Goal: Book appointment/travel/reservation

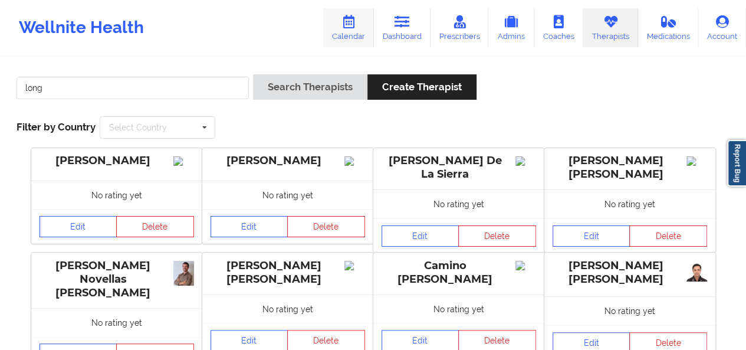
click at [353, 27] on icon at bounding box center [348, 21] width 15 height 13
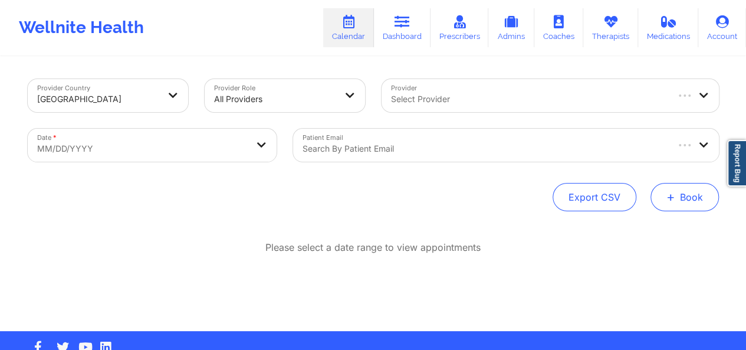
click at [673, 193] on span "+" at bounding box center [671, 196] width 9 height 6
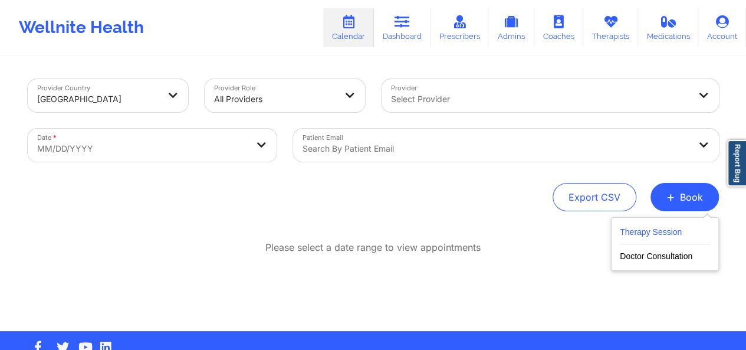
click at [664, 232] on button "Therapy Session" at bounding box center [665, 234] width 90 height 19
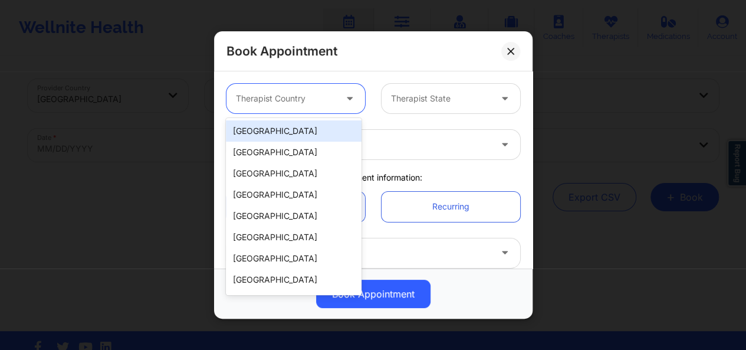
click at [314, 88] on div "Therapist Country" at bounding box center [282, 98] width 110 height 29
click at [294, 129] on div "[GEOGRAPHIC_DATA]" at bounding box center [294, 130] width 136 height 21
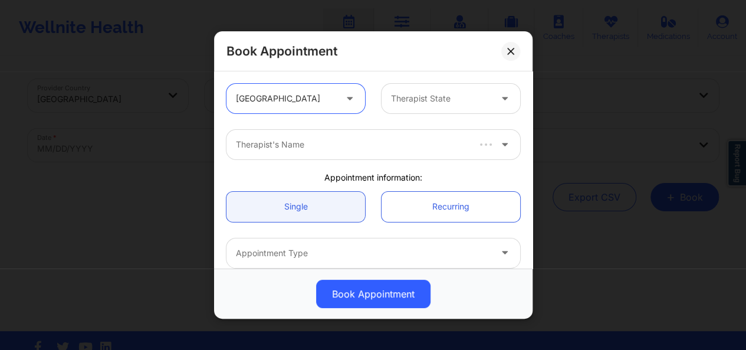
click at [300, 142] on div at bounding box center [351, 144] width 231 height 14
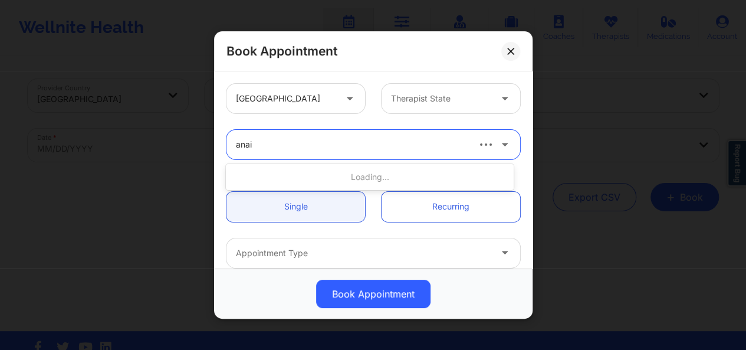
type input "anais"
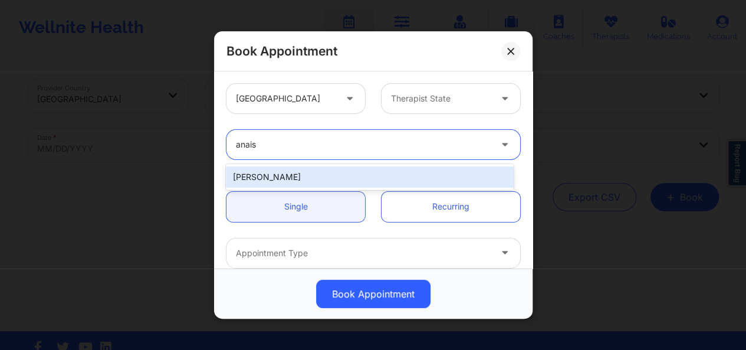
click at [304, 178] on div "[PERSON_NAME]" at bounding box center [370, 176] width 288 height 21
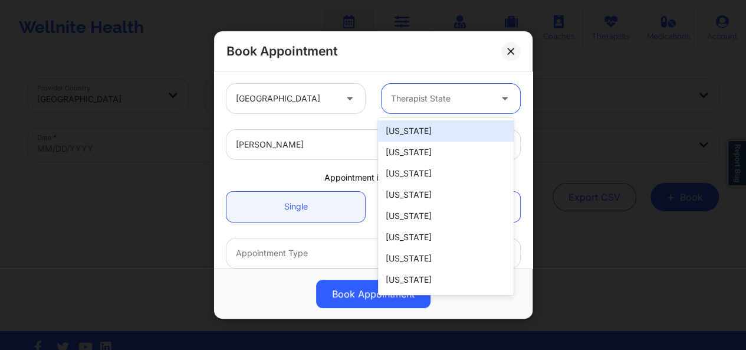
click at [471, 102] on div at bounding box center [441, 98] width 100 height 14
type input "new"
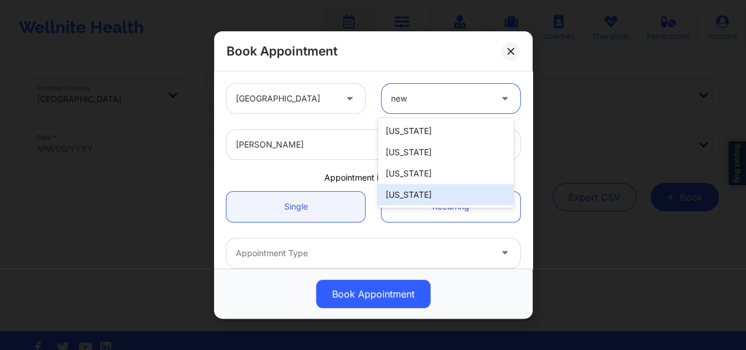
click at [414, 191] on div "[US_STATE]" at bounding box center [446, 194] width 136 height 21
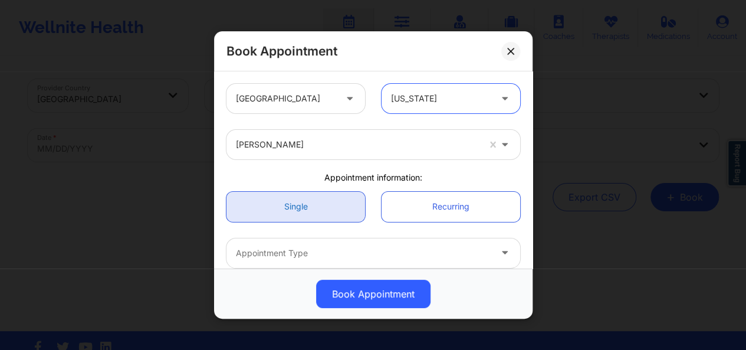
click at [346, 202] on link "Single" at bounding box center [296, 206] width 139 height 30
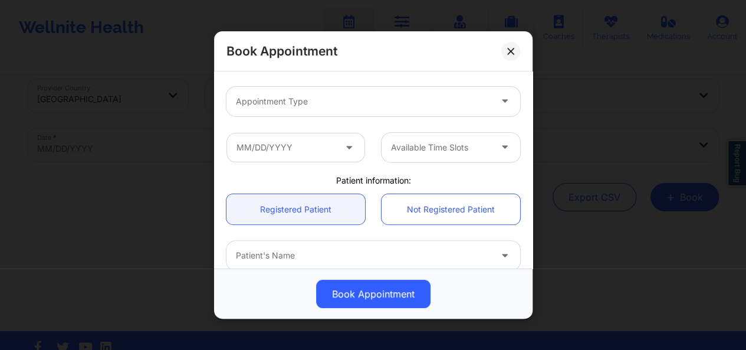
scroll to position [152, 0]
click at [347, 101] on div at bounding box center [363, 101] width 255 height 14
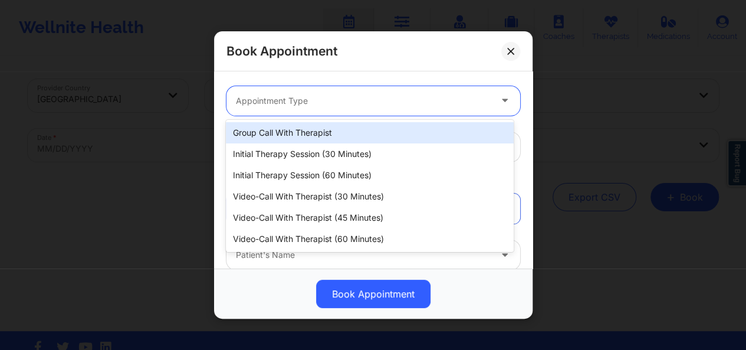
click at [320, 150] on div "Initial Therapy Session (30 minutes)" at bounding box center [370, 153] width 288 height 21
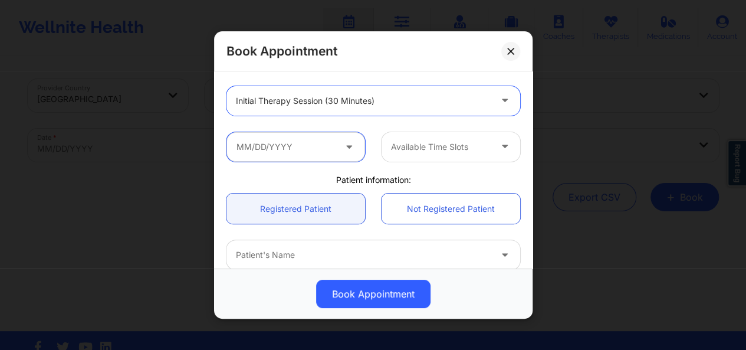
click at [320, 150] on input "text" at bounding box center [296, 146] width 139 height 29
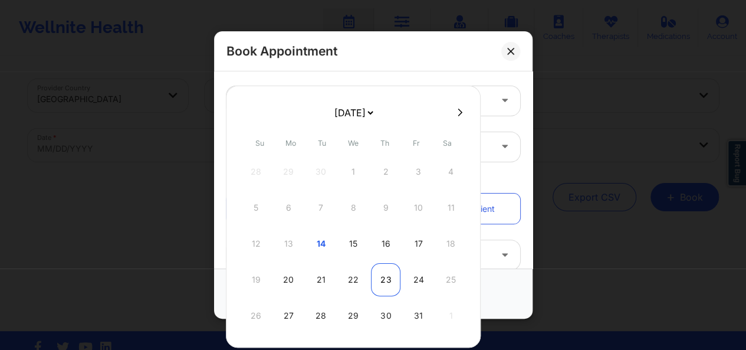
click at [385, 274] on div "23" at bounding box center [385, 279] width 29 height 33
type input "[DATE]"
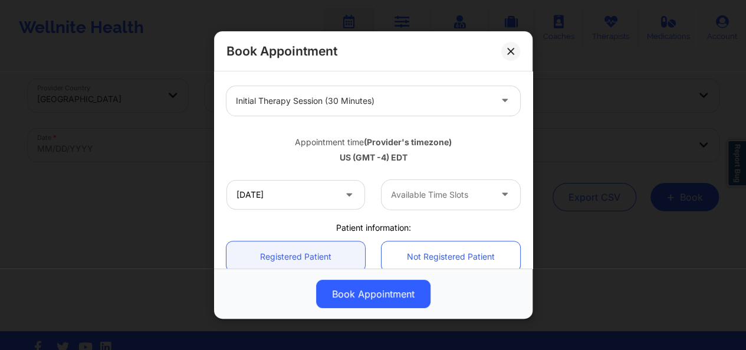
click at [429, 189] on div at bounding box center [441, 195] width 100 height 14
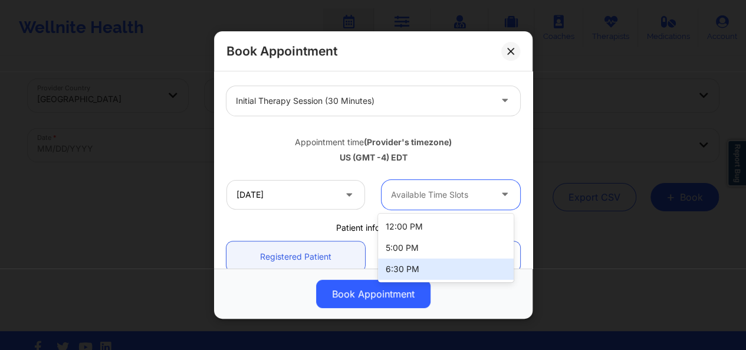
click at [424, 263] on div "6:30 PM" at bounding box center [446, 268] width 136 height 21
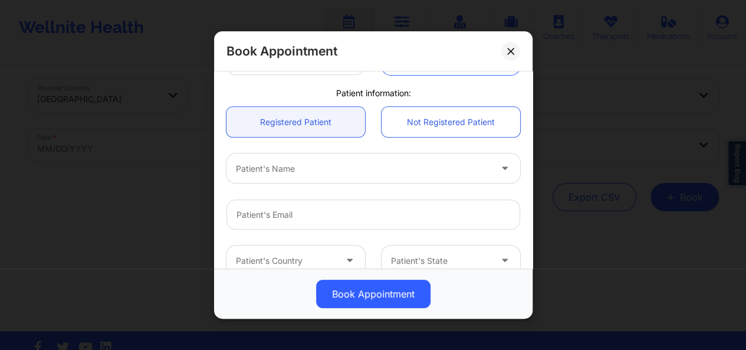
scroll to position [297, 0]
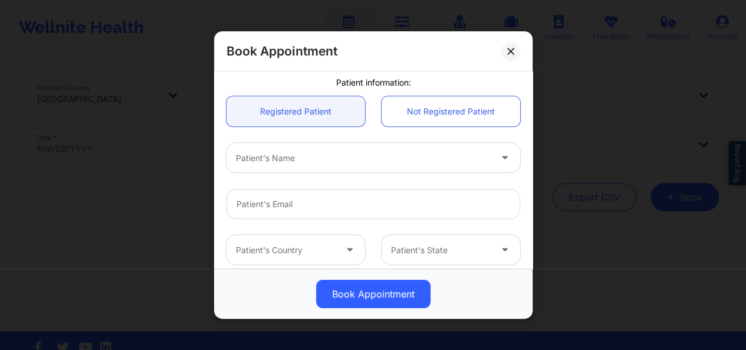
click at [355, 154] on div at bounding box center [363, 157] width 255 height 14
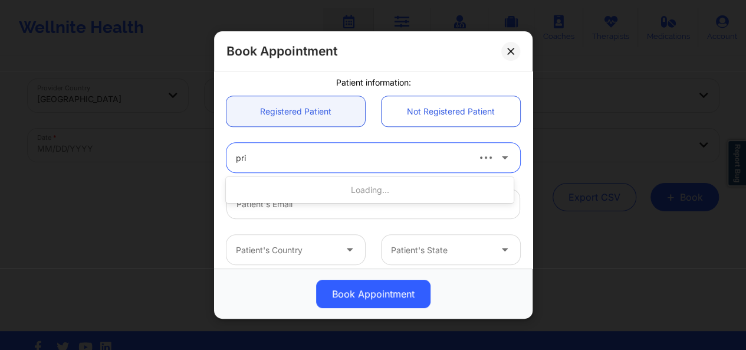
type input "pris"
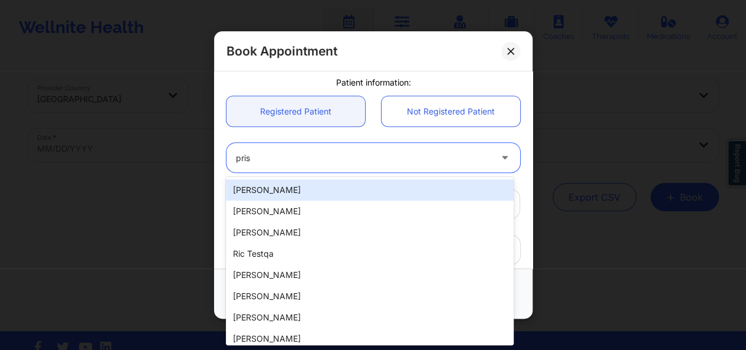
click at [328, 190] on div "[PERSON_NAME]" at bounding box center [370, 189] width 288 height 21
type input "[EMAIL_ADDRESS][DOMAIN_NAME]"
type input "[PHONE_NUMBER]"
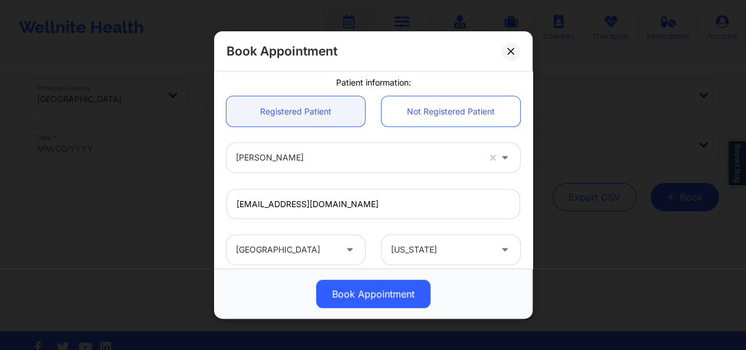
drag, startPoint x: 526, startPoint y: 194, endPoint x: 534, endPoint y: 221, distance: 28.4
click at [534, 222] on div "Book Appointment [GEOGRAPHIC_DATA] [US_STATE] [PERSON_NAME] Appointment informa…" at bounding box center [373, 175] width 746 height 350
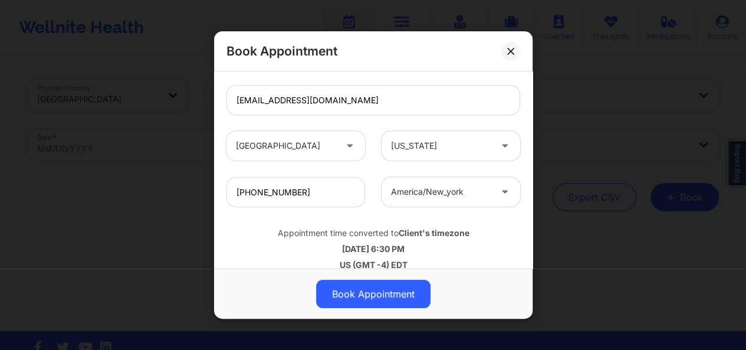
scroll to position [415, 0]
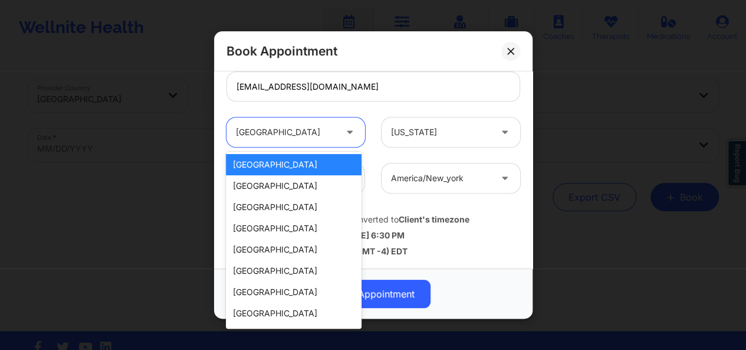
click at [327, 134] on div at bounding box center [286, 132] width 100 height 14
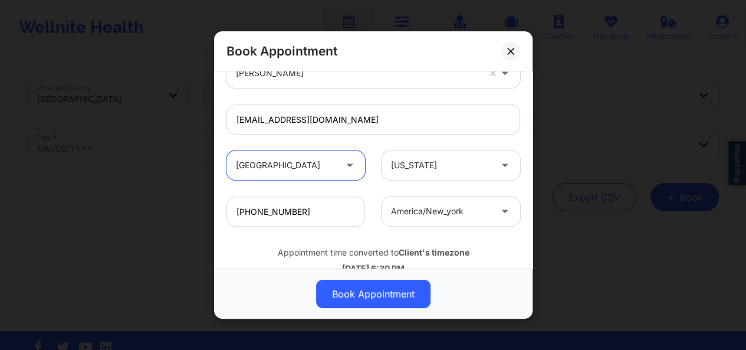
scroll to position [412, 0]
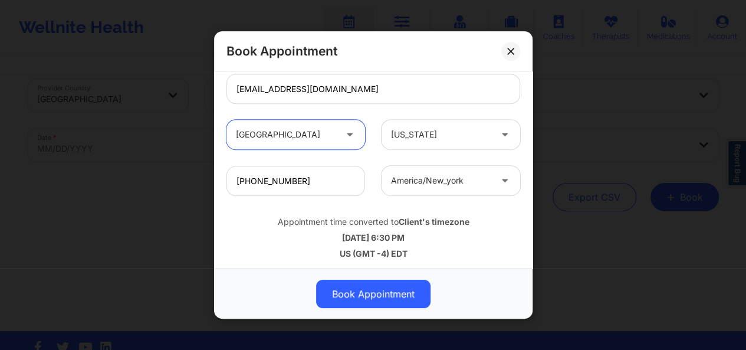
click at [363, 299] on button "Book Appointment" at bounding box center [373, 294] width 114 height 28
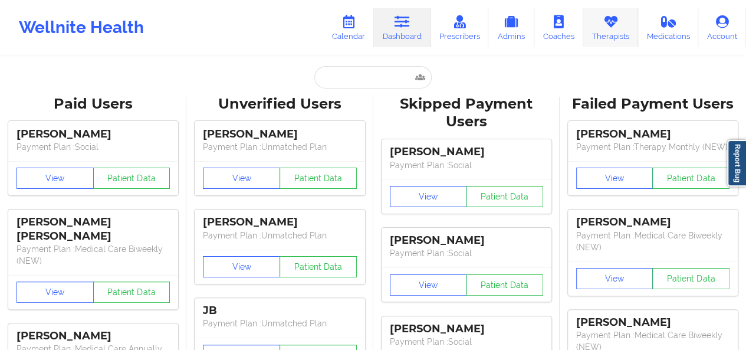
click at [605, 30] on link "Therapists" at bounding box center [610, 27] width 55 height 39
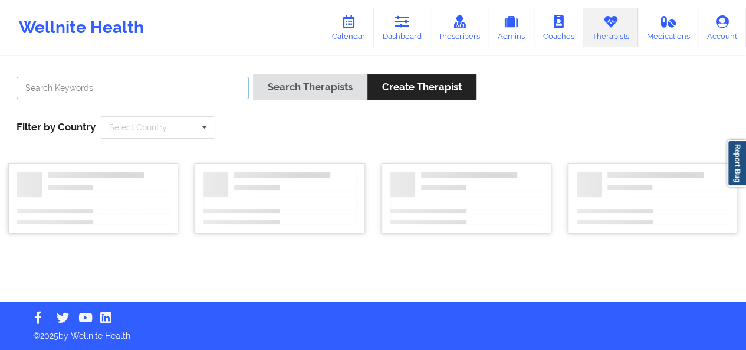
click at [222, 91] on input "text" at bounding box center [133, 88] width 232 height 22
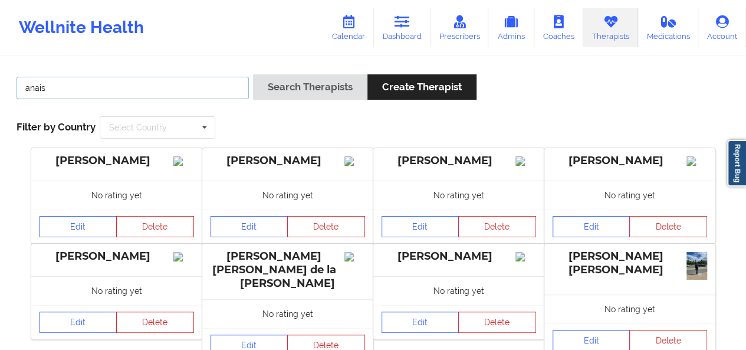
type input "anais"
click at [253, 74] on button "Search Therapists" at bounding box center [310, 86] width 114 height 25
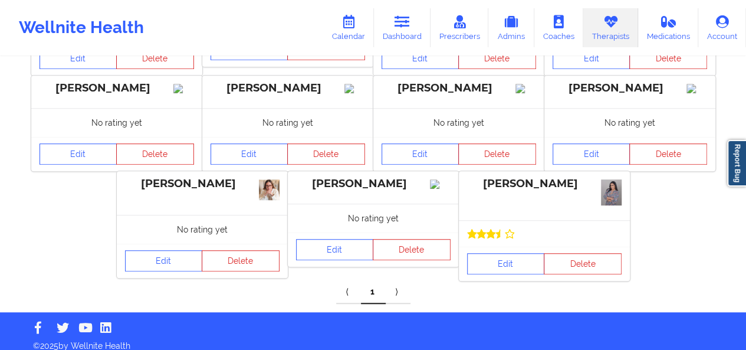
scroll to position [306, 0]
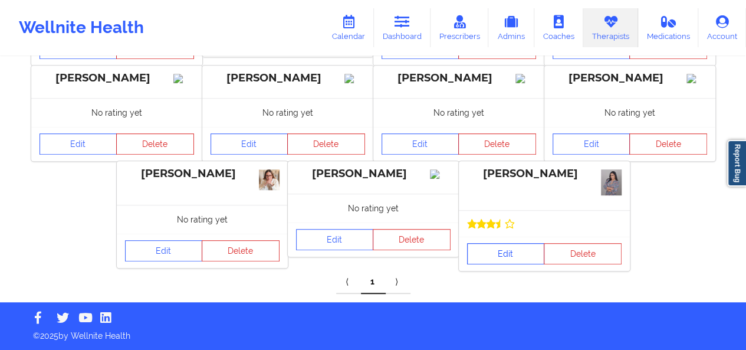
click at [487, 259] on link "Edit" at bounding box center [506, 253] width 78 height 21
